Goal: Check status: Check status

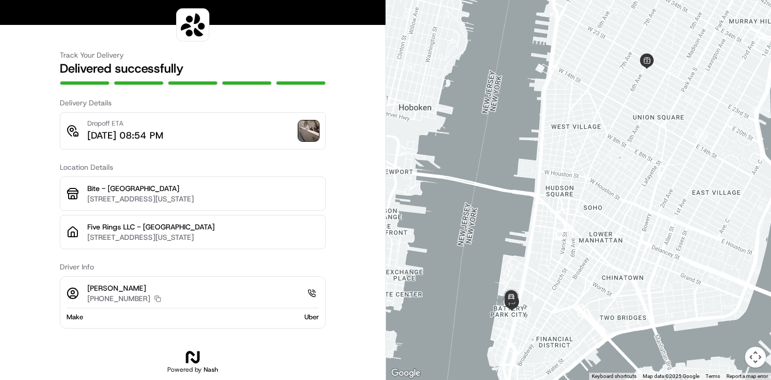
click at [313, 129] on img at bounding box center [308, 130] width 21 height 21
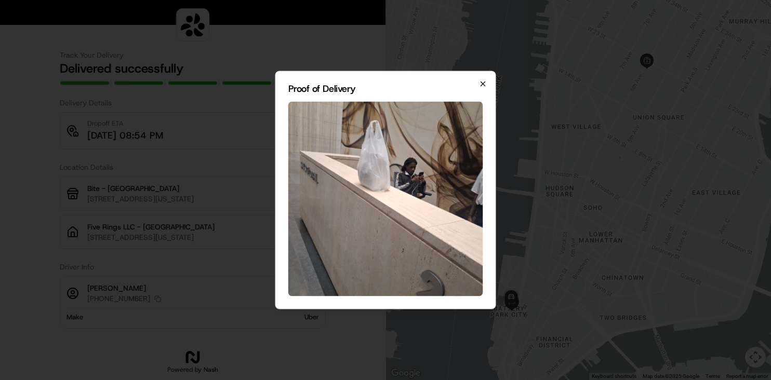
click at [481, 85] on icon "button" at bounding box center [483, 84] width 4 height 4
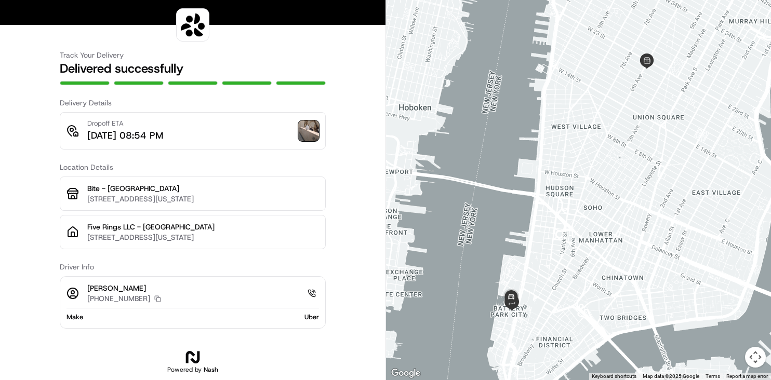
click at [306, 135] on img at bounding box center [308, 130] width 21 height 21
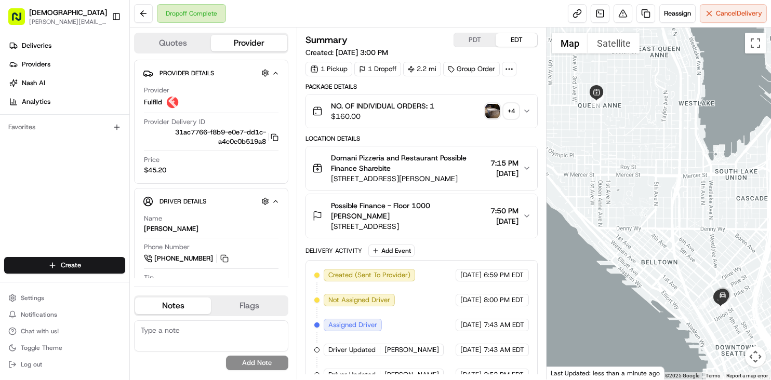
click at [493, 109] on img "button" at bounding box center [492, 111] width 15 height 15
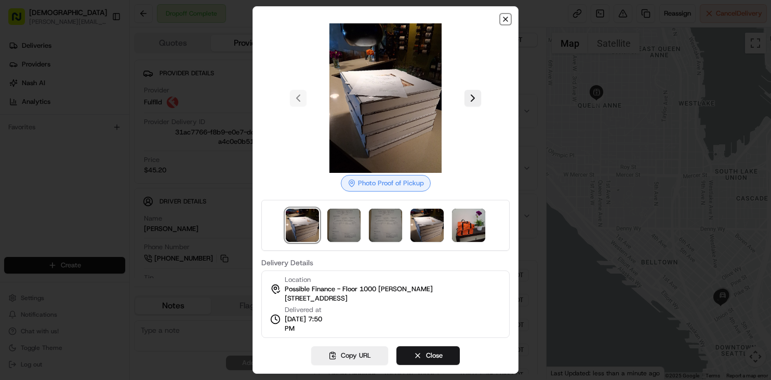
click at [501, 17] on icon "button" at bounding box center [505, 19] width 8 height 8
